Goal: Navigation & Orientation: Go to known website

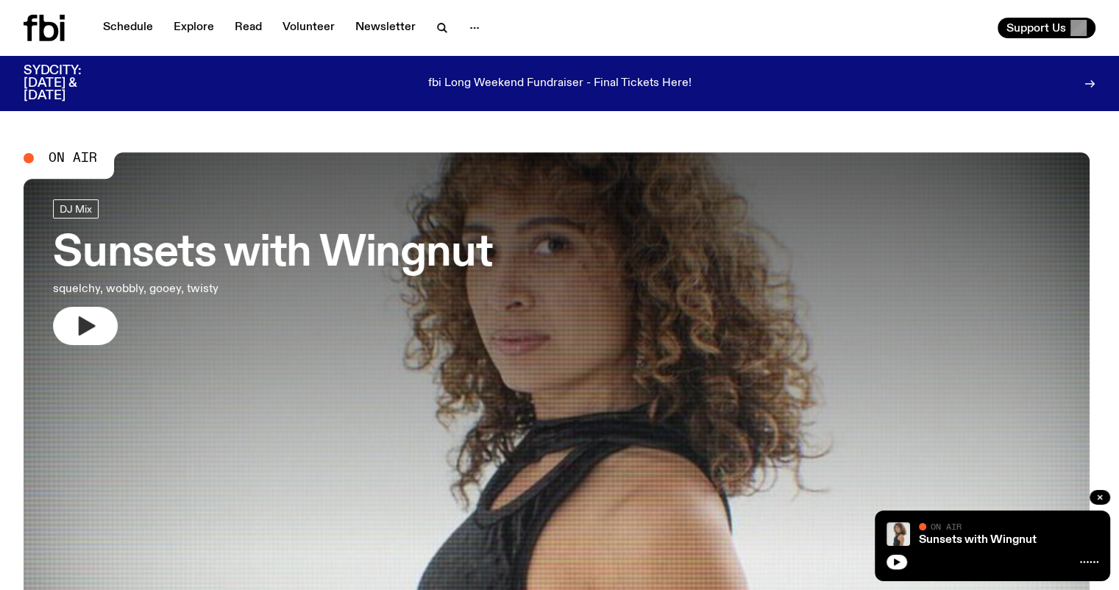
click at [77, 338] on button "button" at bounding box center [85, 326] width 65 height 38
